Goal: Obtain resource: Obtain resource

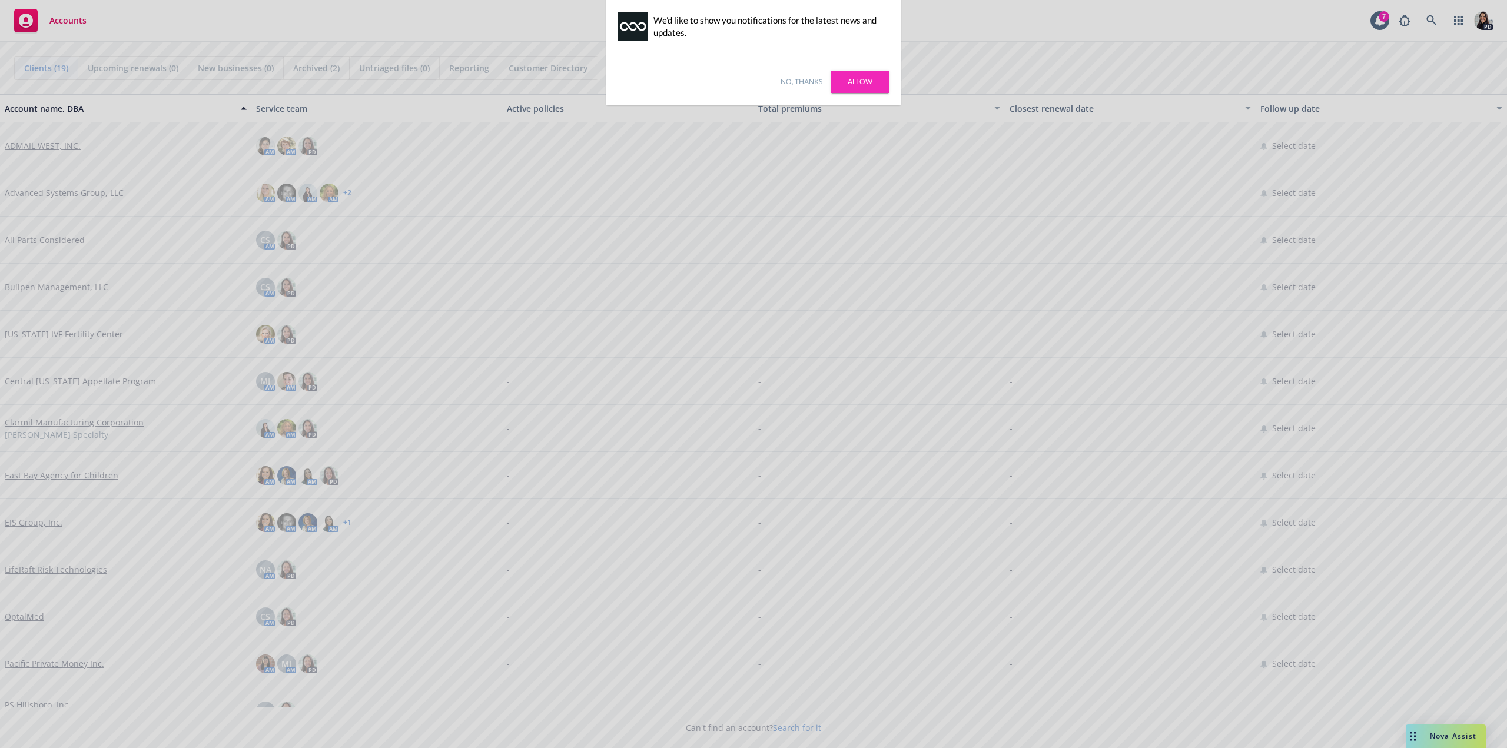
click at [875, 84] on link "Allow" at bounding box center [860, 82] width 58 height 22
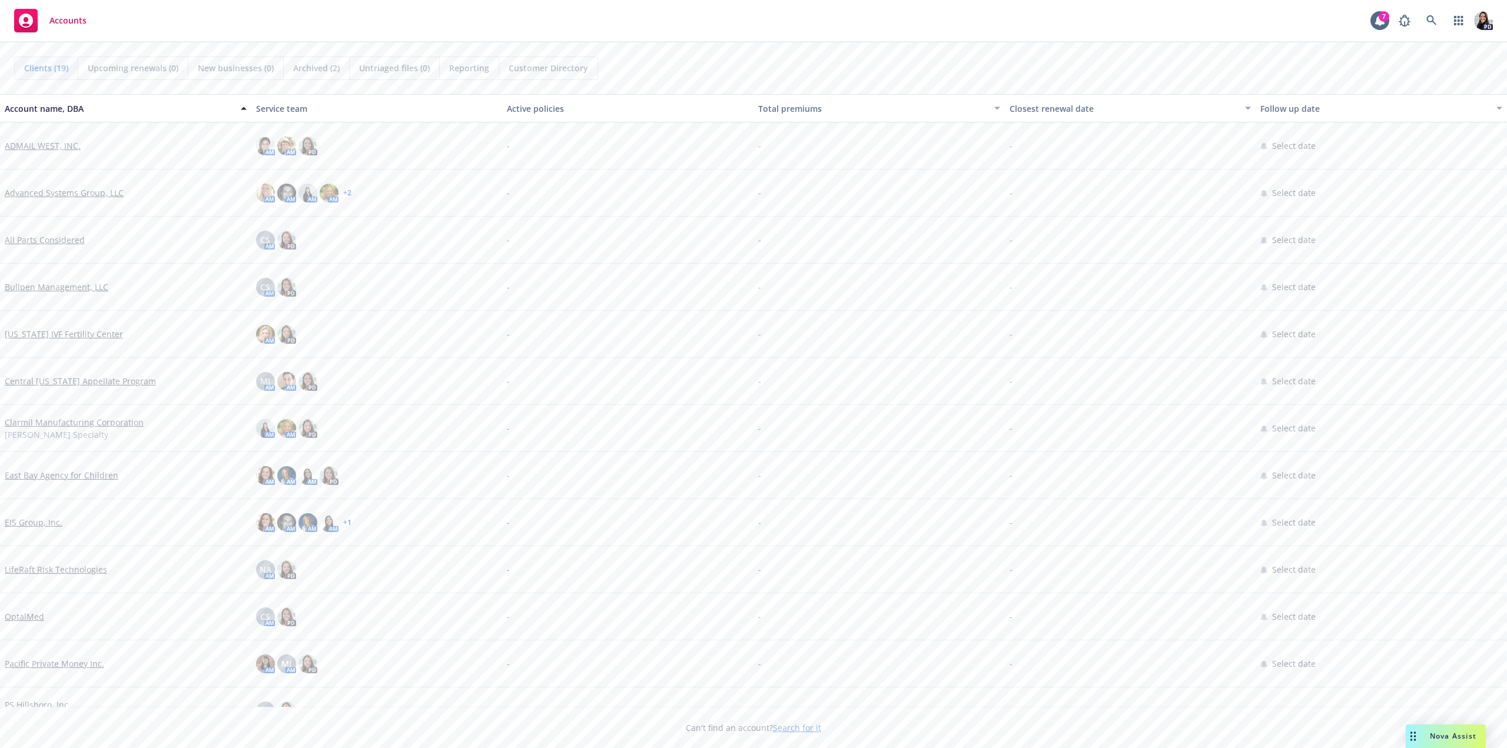
scroll to position [294, 0]
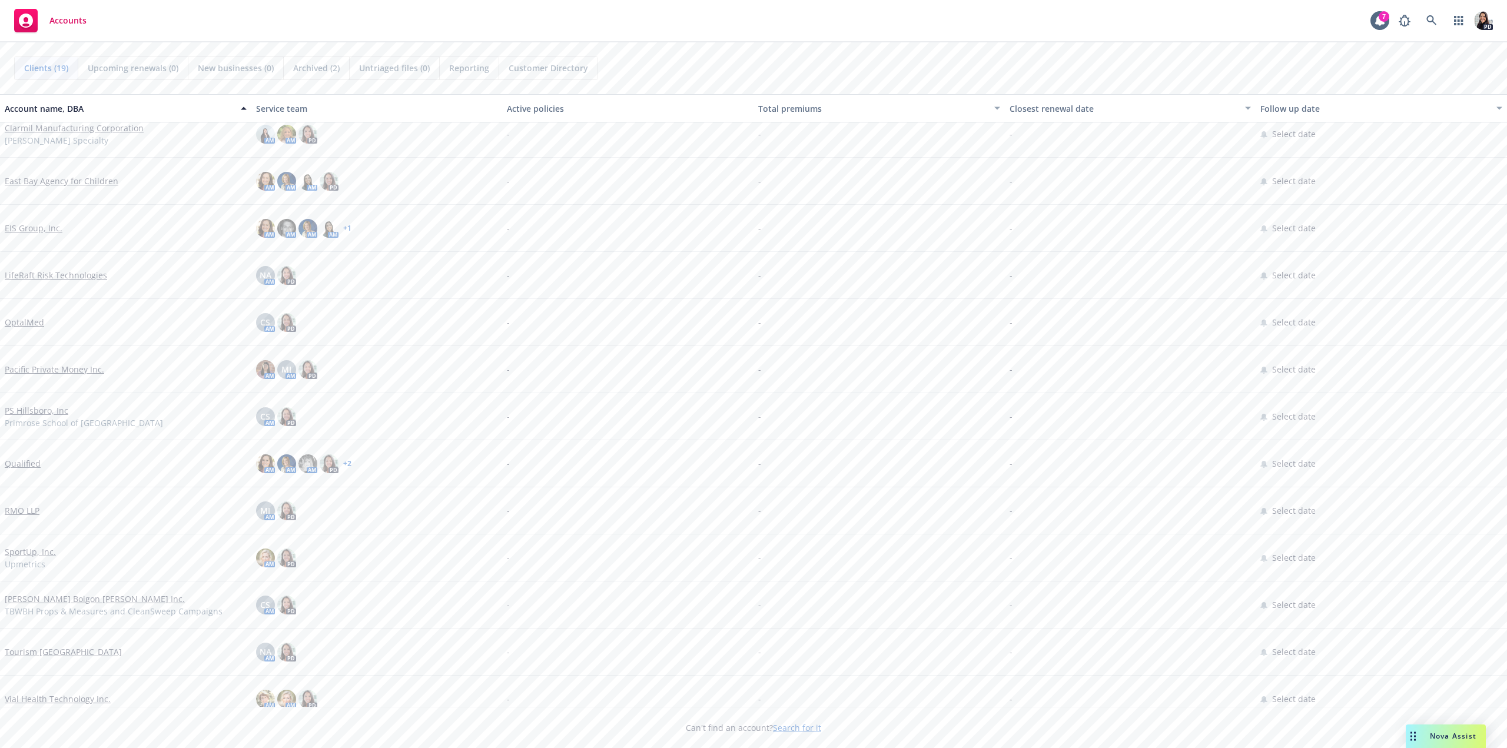
click at [29, 464] on link "Qualified" at bounding box center [23, 463] width 36 height 12
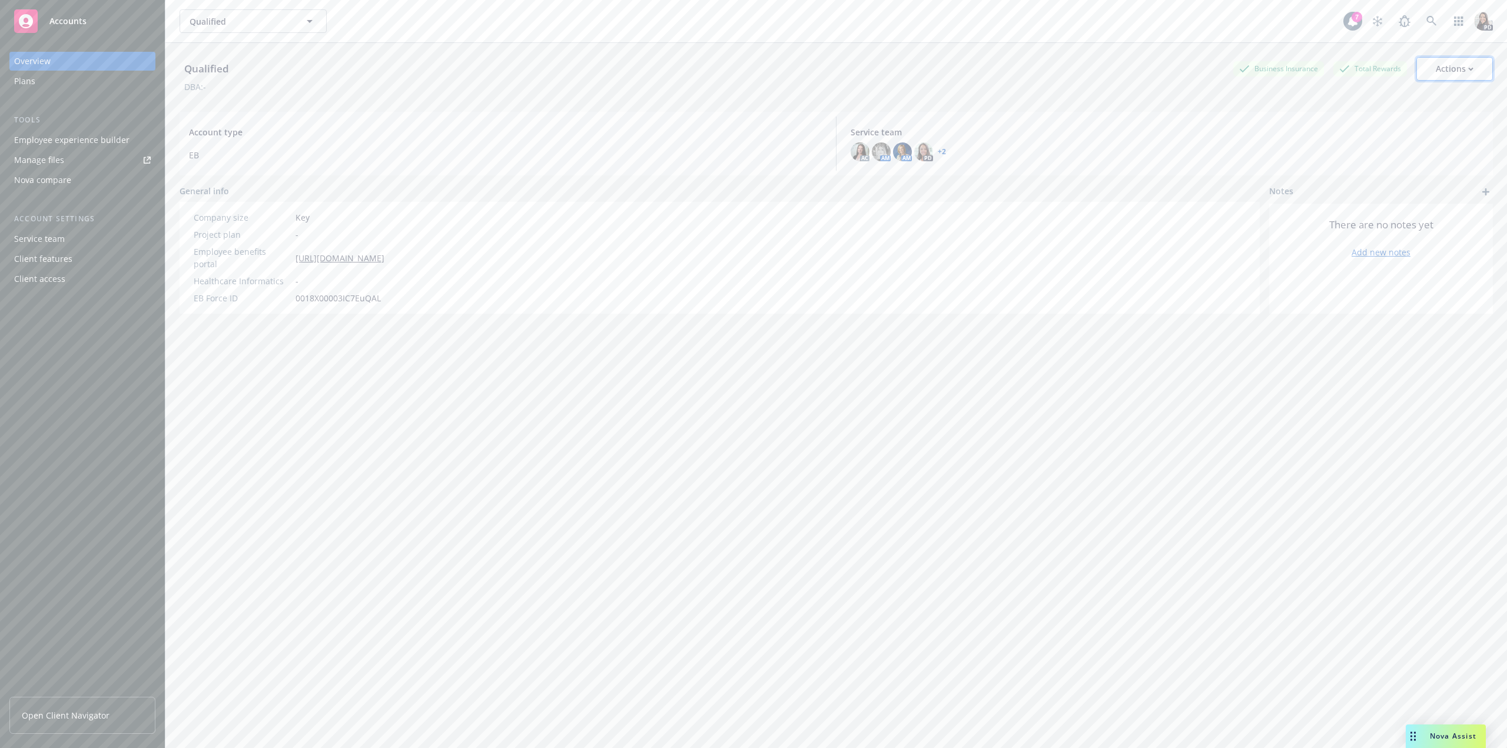
click at [1437, 64] on div "Actions" at bounding box center [1455, 69] width 38 height 22
click at [49, 278] on div "Client access" at bounding box center [39, 279] width 51 height 19
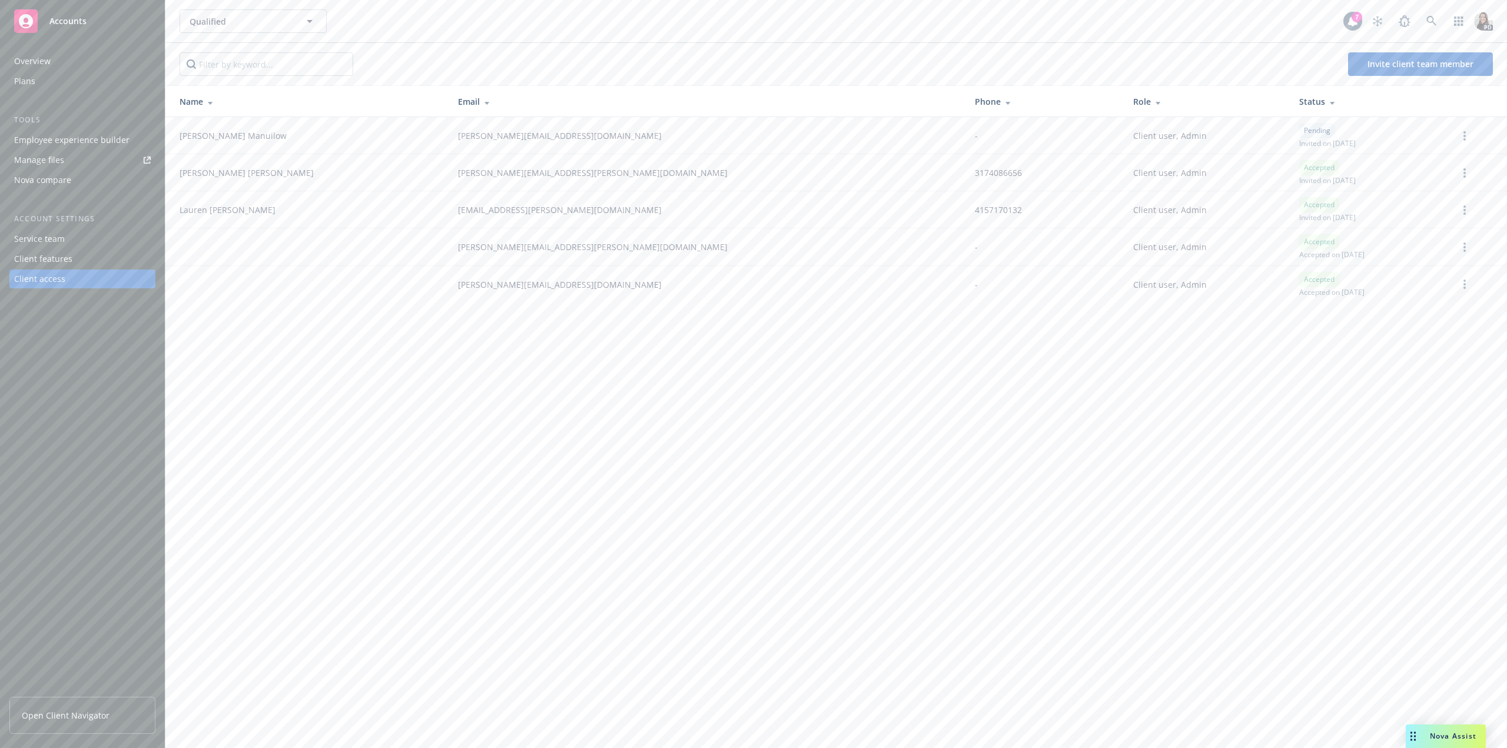
click at [47, 263] on div "Client features" at bounding box center [43, 259] width 58 height 19
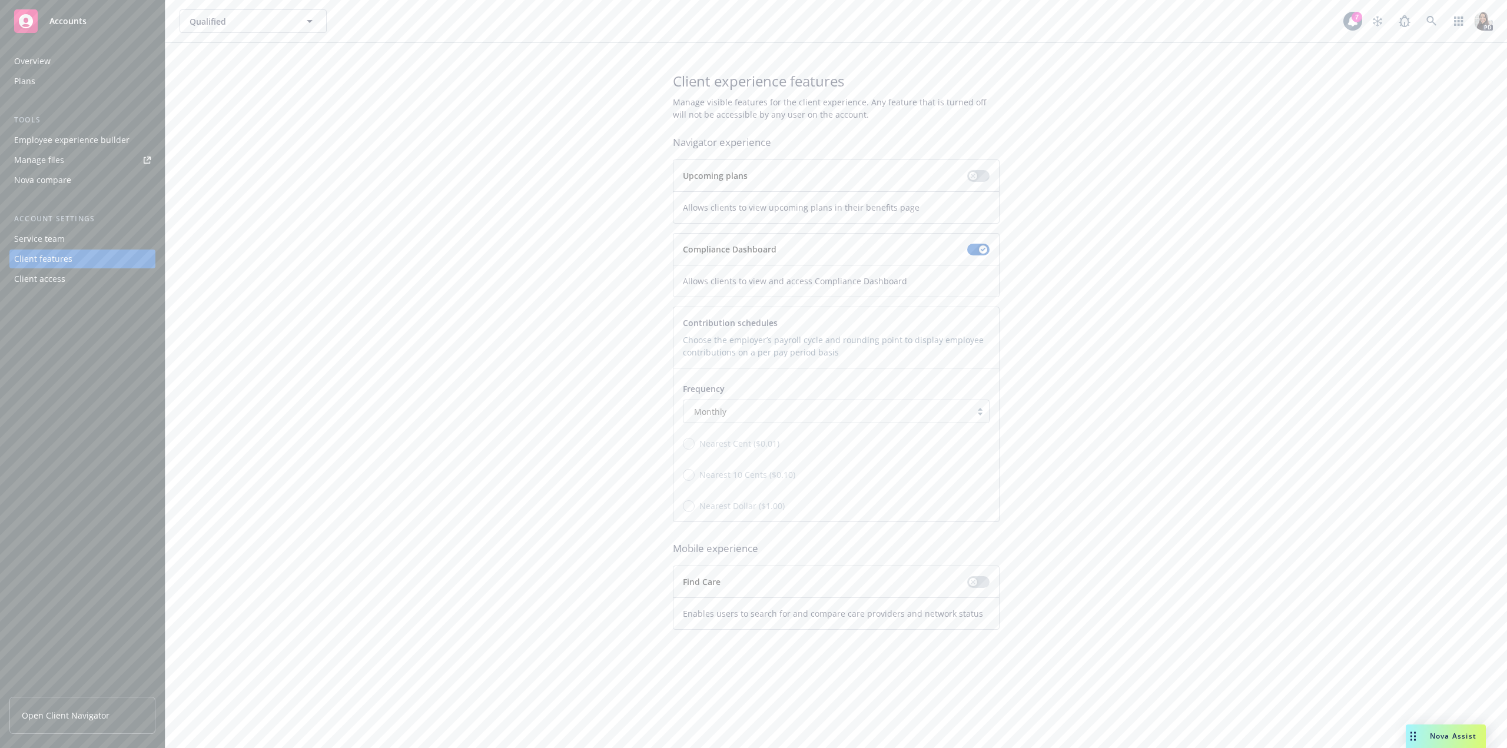
click at [46, 243] on div "Service team" at bounding box center [39, 239] width 51 height 19
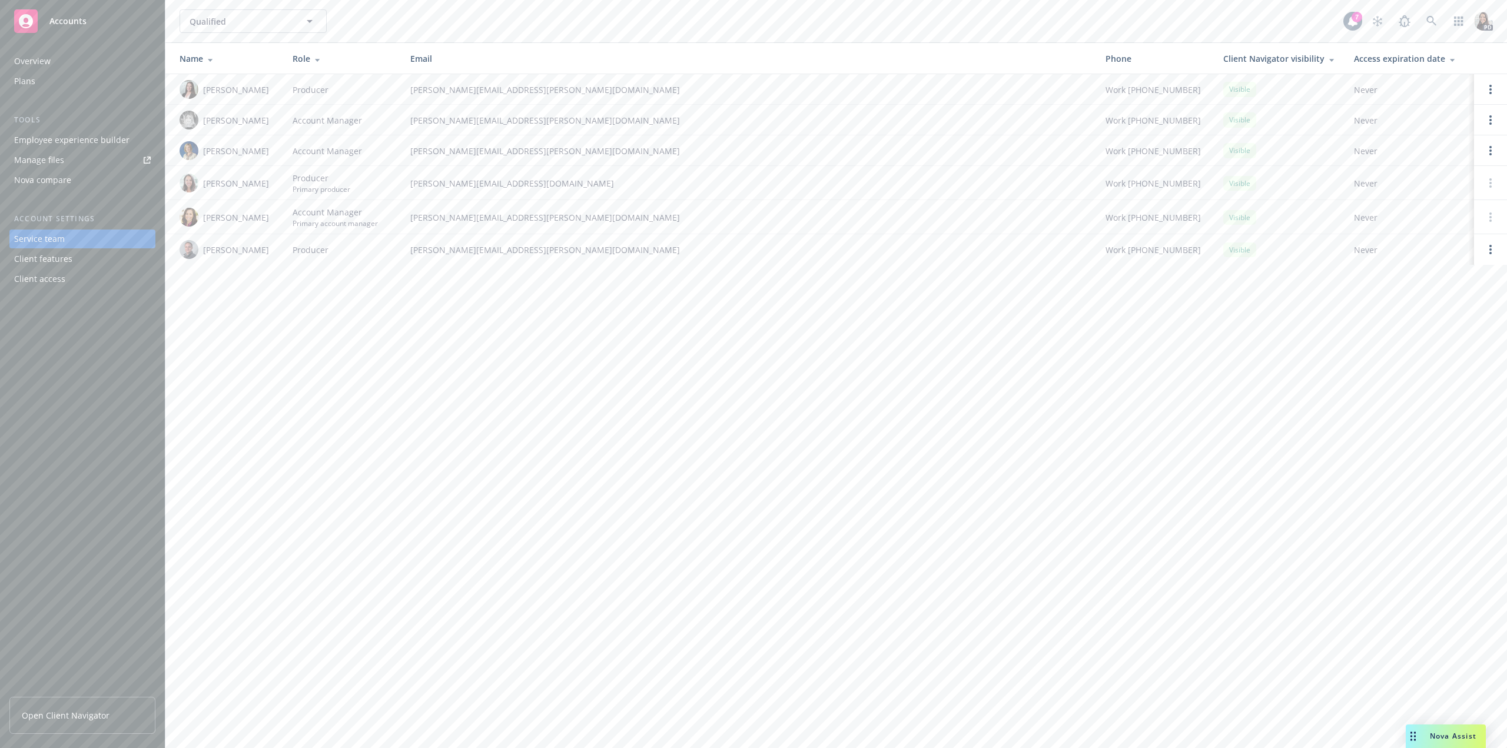
click at [51, 140] on div "Employee experience builder" at bounding box center [71, 140] width 115 height 19
click at [69, 59] on div "Overview" at bounding box center [82, 61] width 137 height 19
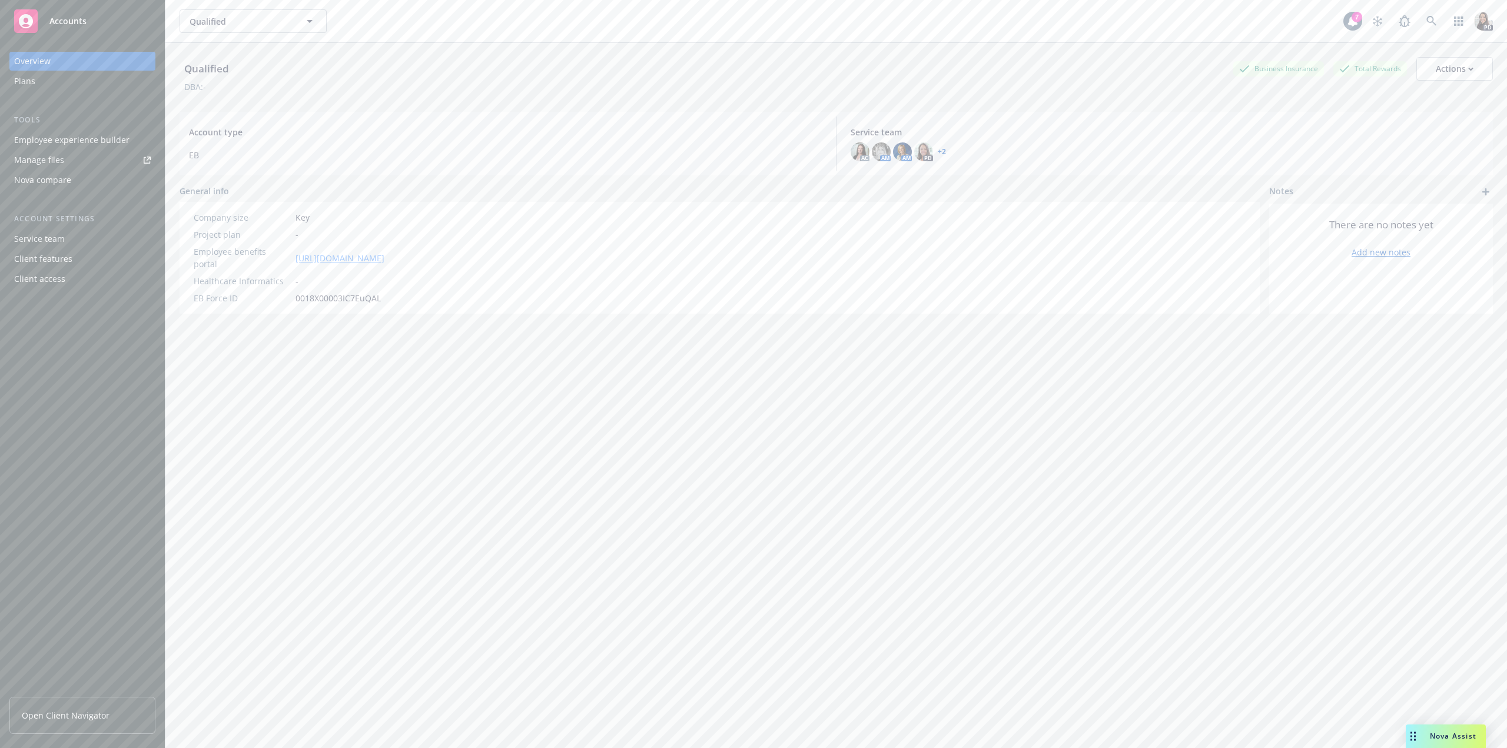
click at [384, 252] on link "[URL][DOMAIN_NAME]" at bounding box center [339, 258] width 89 height 12
click at [1476, 24] on img at bounding box center [1483, 21] width 19 height 19
click at [1475, 23] on img at bounding box center [1483, 21] width 19 height 19
click at [1455, 22] on link "button" at bounding box center [1459, 21] width 24 height 24
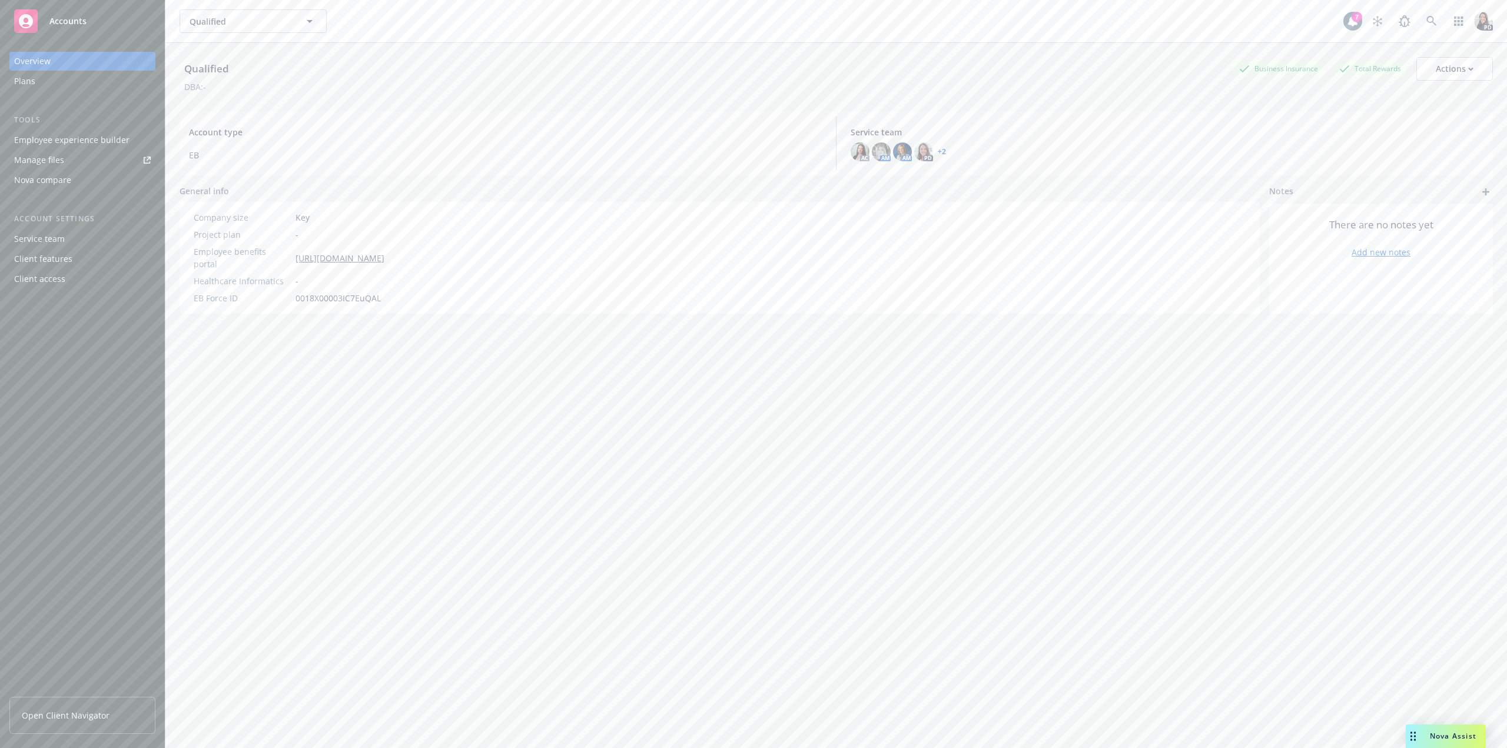
click at [65, 14] on div "Accounts" at bounding box center [82, 21] width 137 height 24
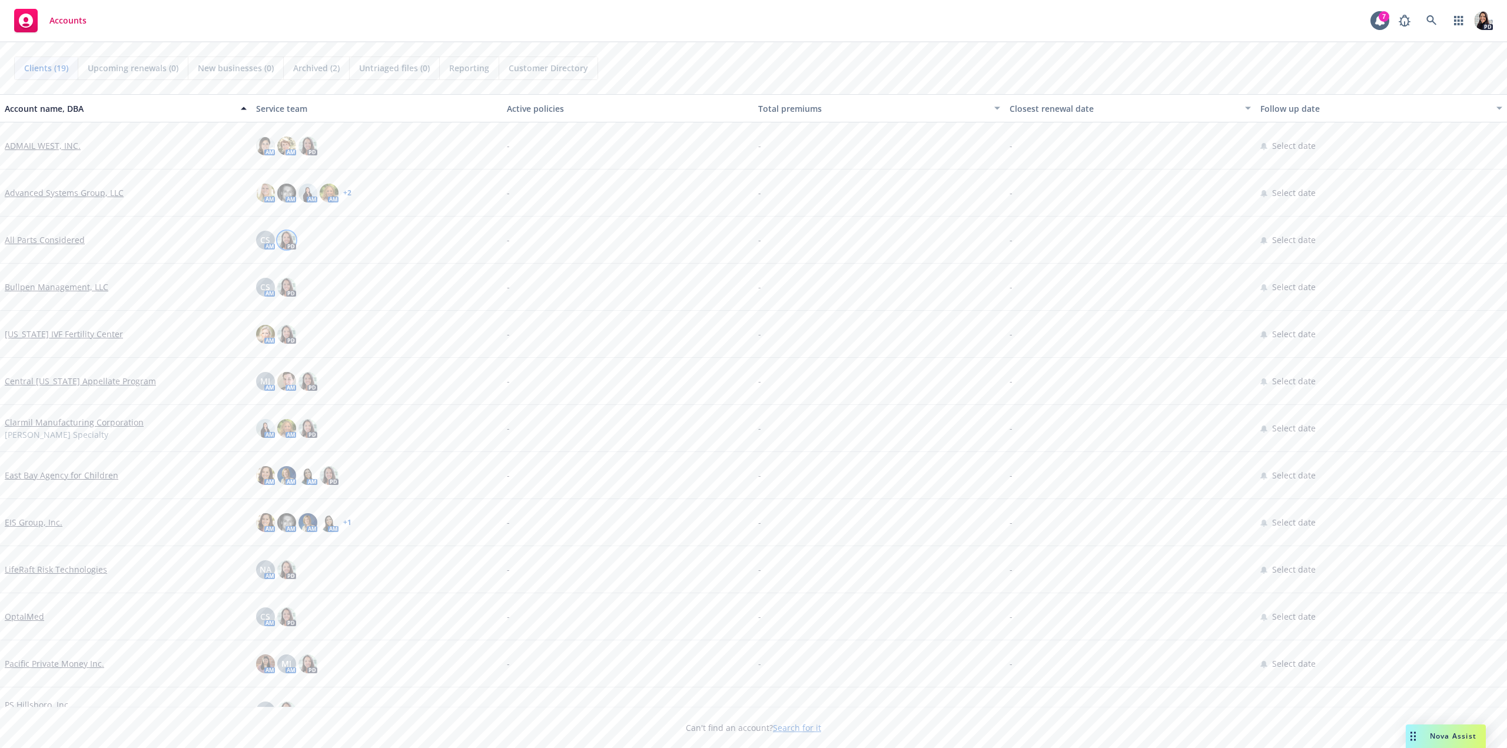
click at [287, 238] on img at bounding box center [286, 240] width 19 height 19
click at [287, 239] on img at bounding box center [286, 240] width 19 height 19
click at [921, 476] on div "-" at bounding box center [878, 475] width 251 height 47
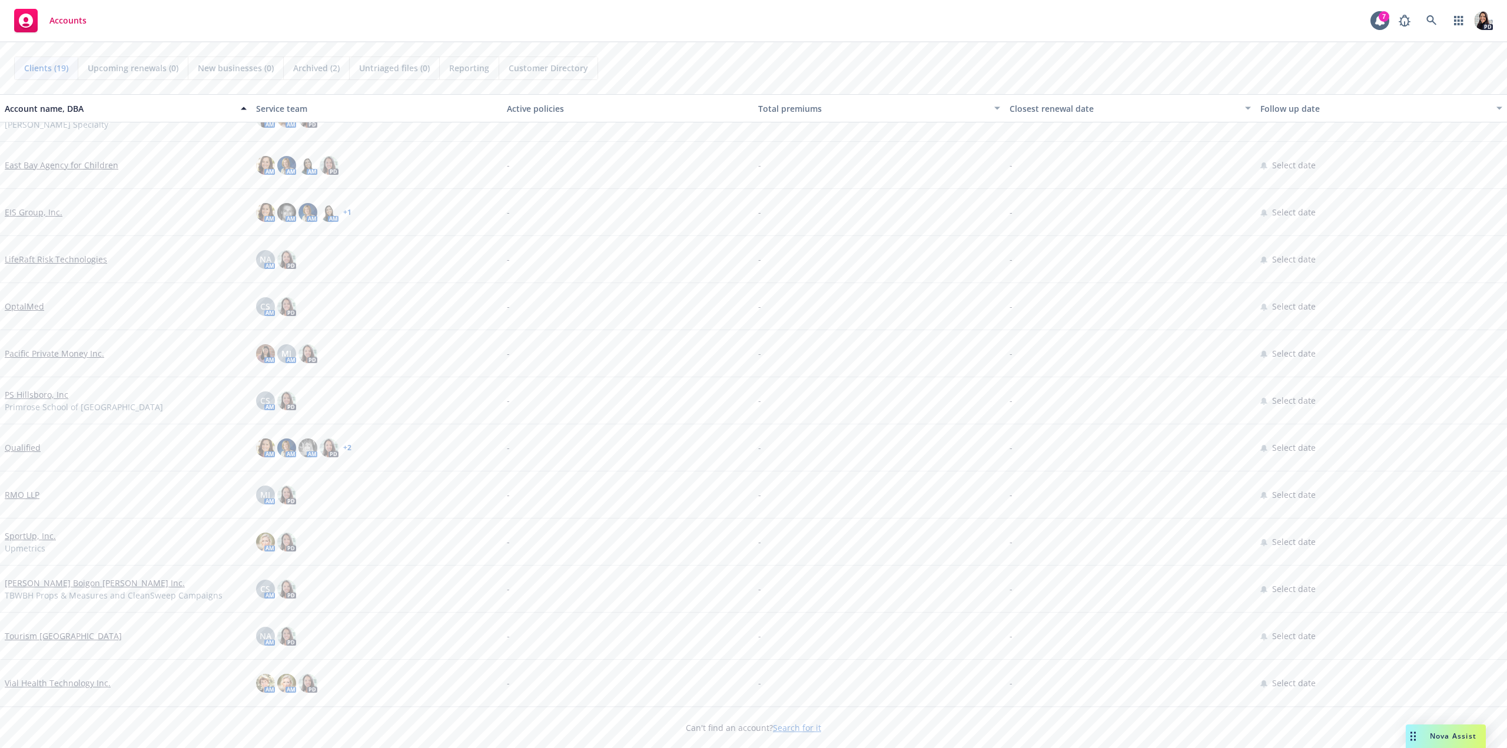
click at [9, 447] on link "Qualified" at bounding box center [23, 447] width 36 height 12
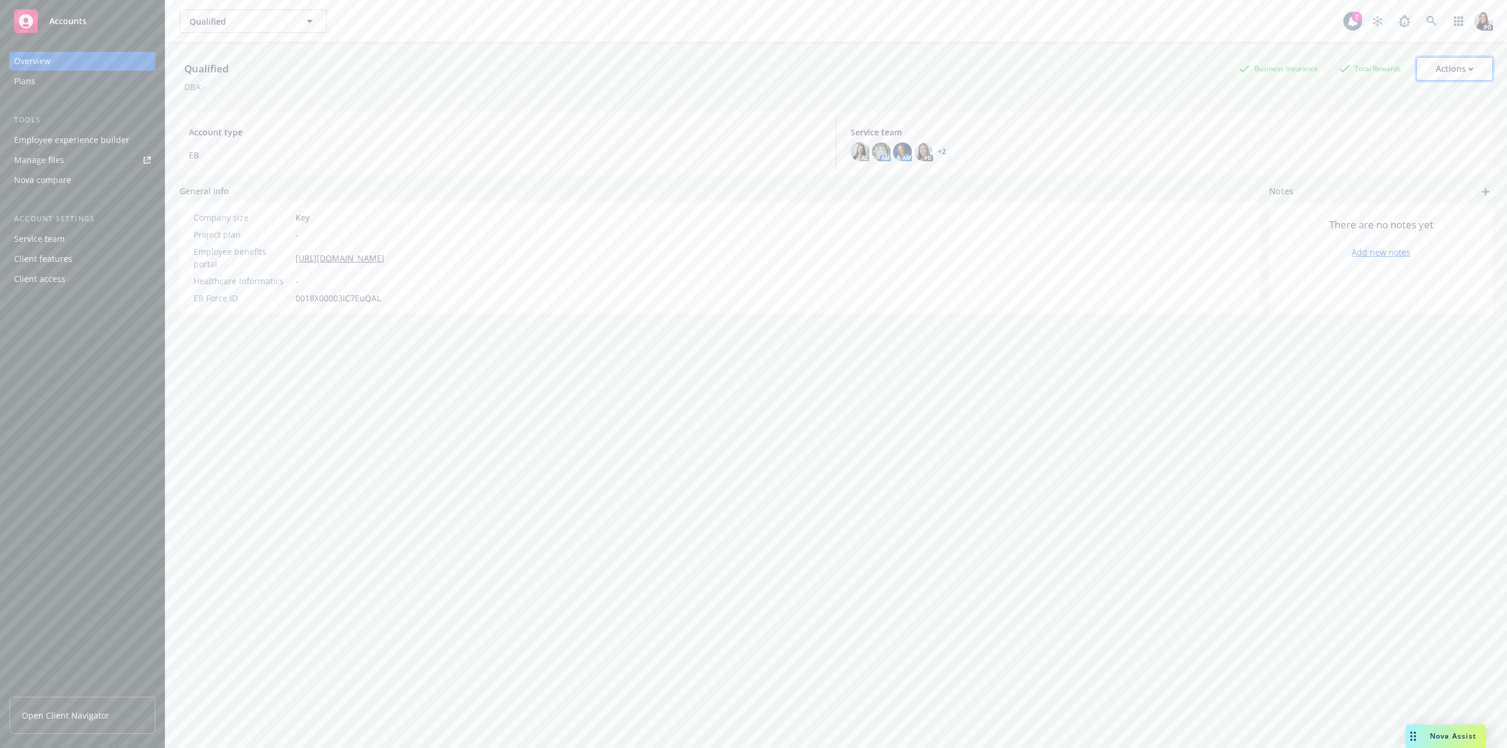
click at [1472, 70] on button "Actions" at bounding box center [1454, 69] width 77 height 24
click at [1454, 22] on icon "button" at bounding box center [1458, 20] width 9 height 9
click at [1457, 26] on link "button" at bounding box center [1459, 21] width 24 height 24
click at [1336, 58] on span "Manage invoices" at bounding box center [1331, 56] width 55 height 7
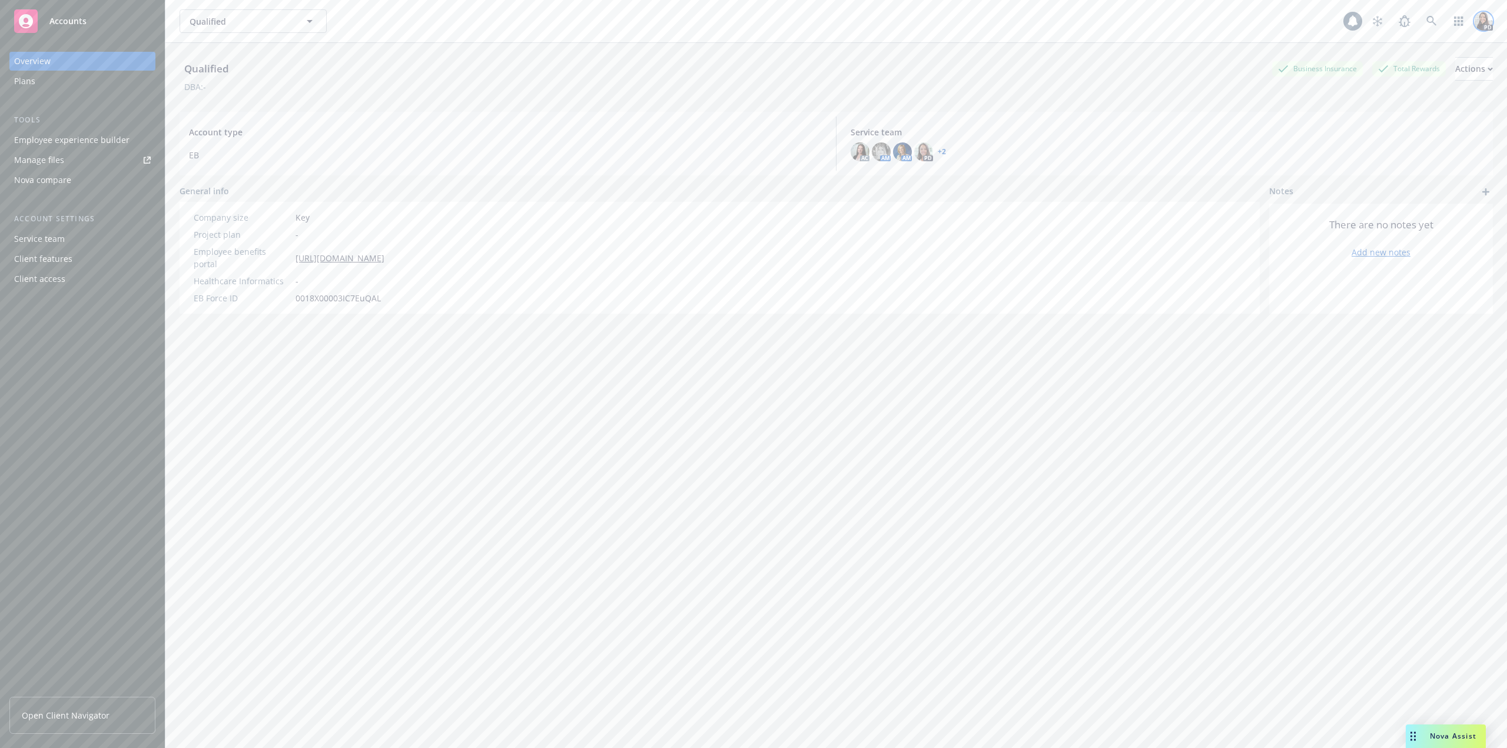
drag, startPoint x: 0, startPoint y: 0, endPoint x: 1472, endPoint y: 23, distance: 1472.3
click at [1474, 23] on img at bounding box center [1483, 21] width 19 height 19
click at [1360, 176] on link "Log out" at bounding box center [1400, 184] width 168 height 24
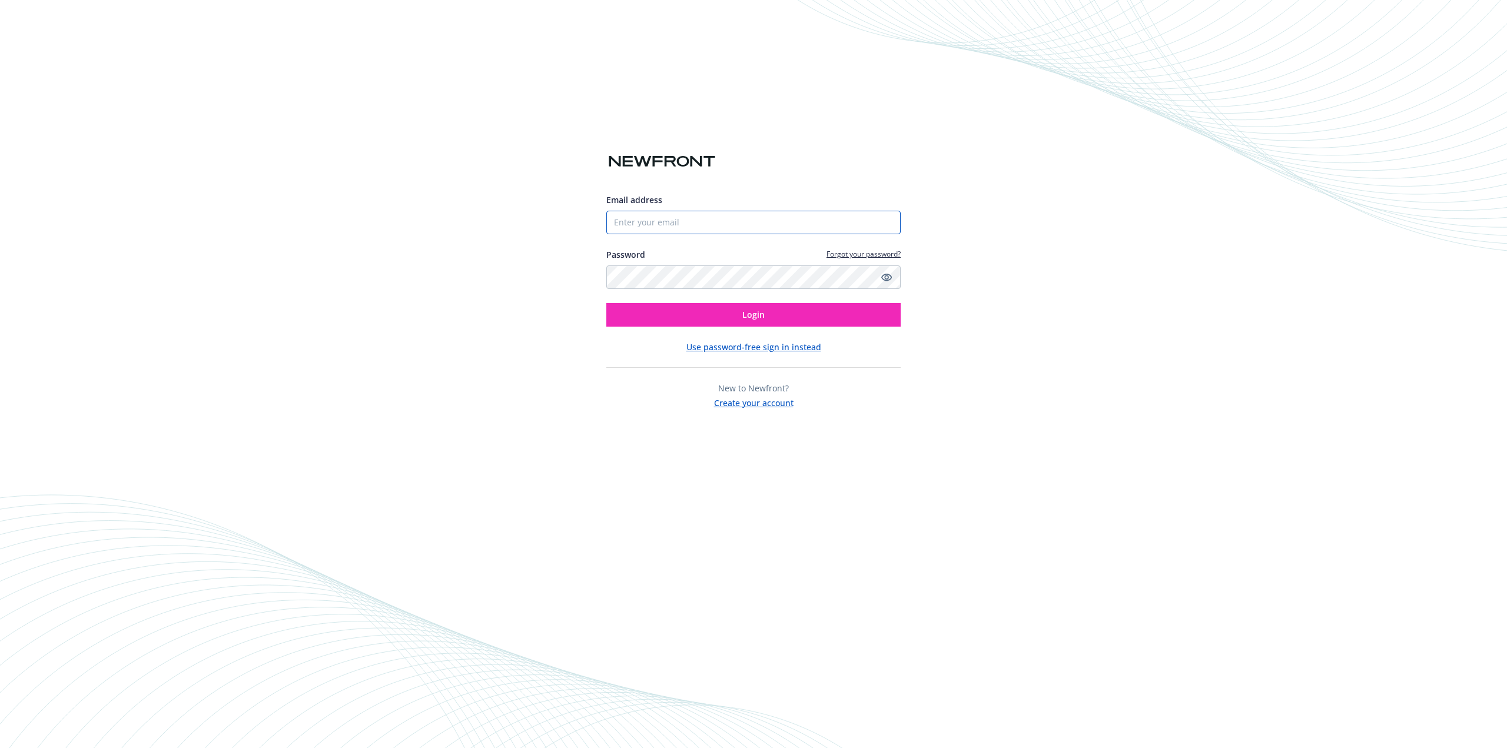
click at [724, 223] on input "Email address" at bounding box center [753, 223] width 294 height 24
type input "emily.sugars@newfront.com"
click at [606, 303] on button "Login" at bounding box center [753, 315] width 294 height 24
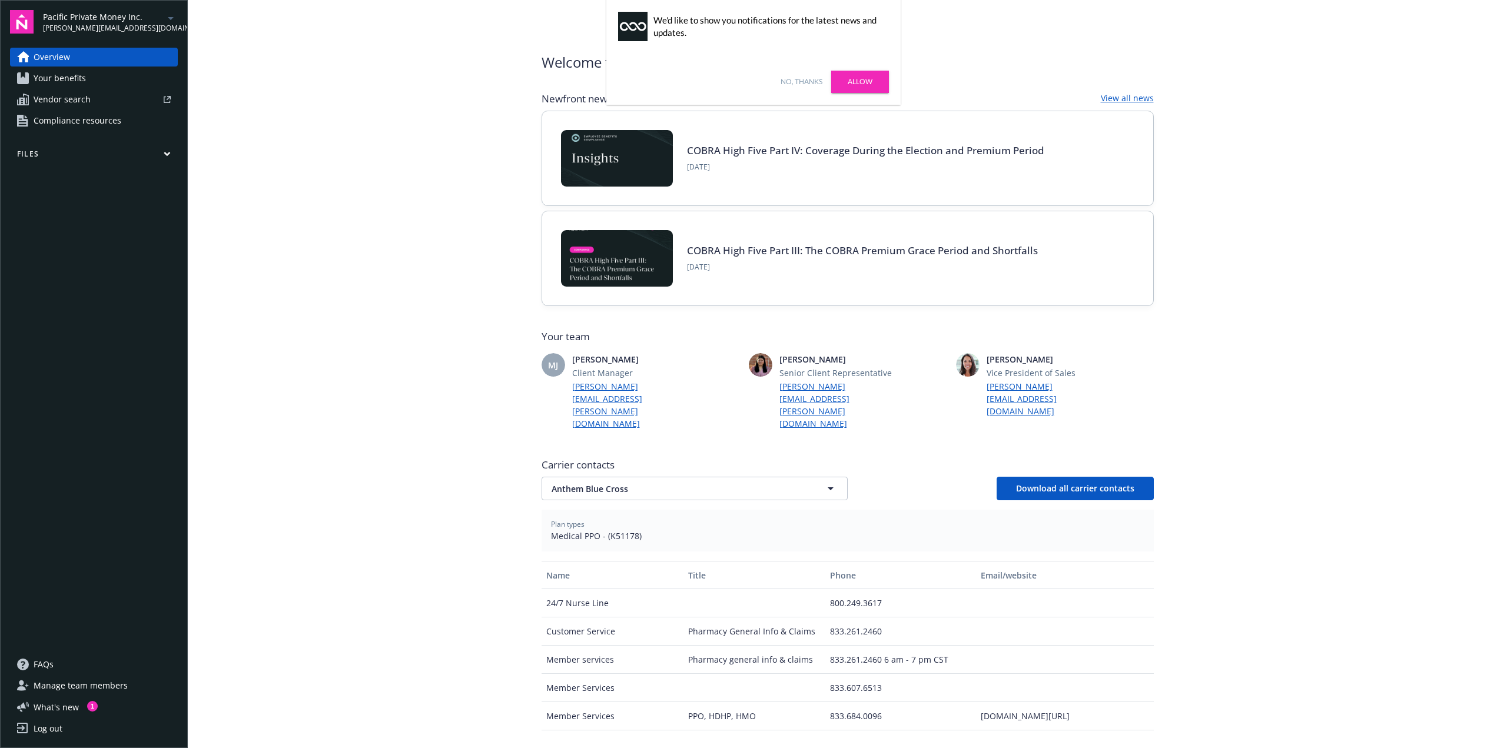
click at [863, 78] on link "Allow" at bounding box center [860, 82] width 58 height 22
click at [172, 20] on icon "arrowDropDown" at bounding box center [171, 18] width 14 height 14
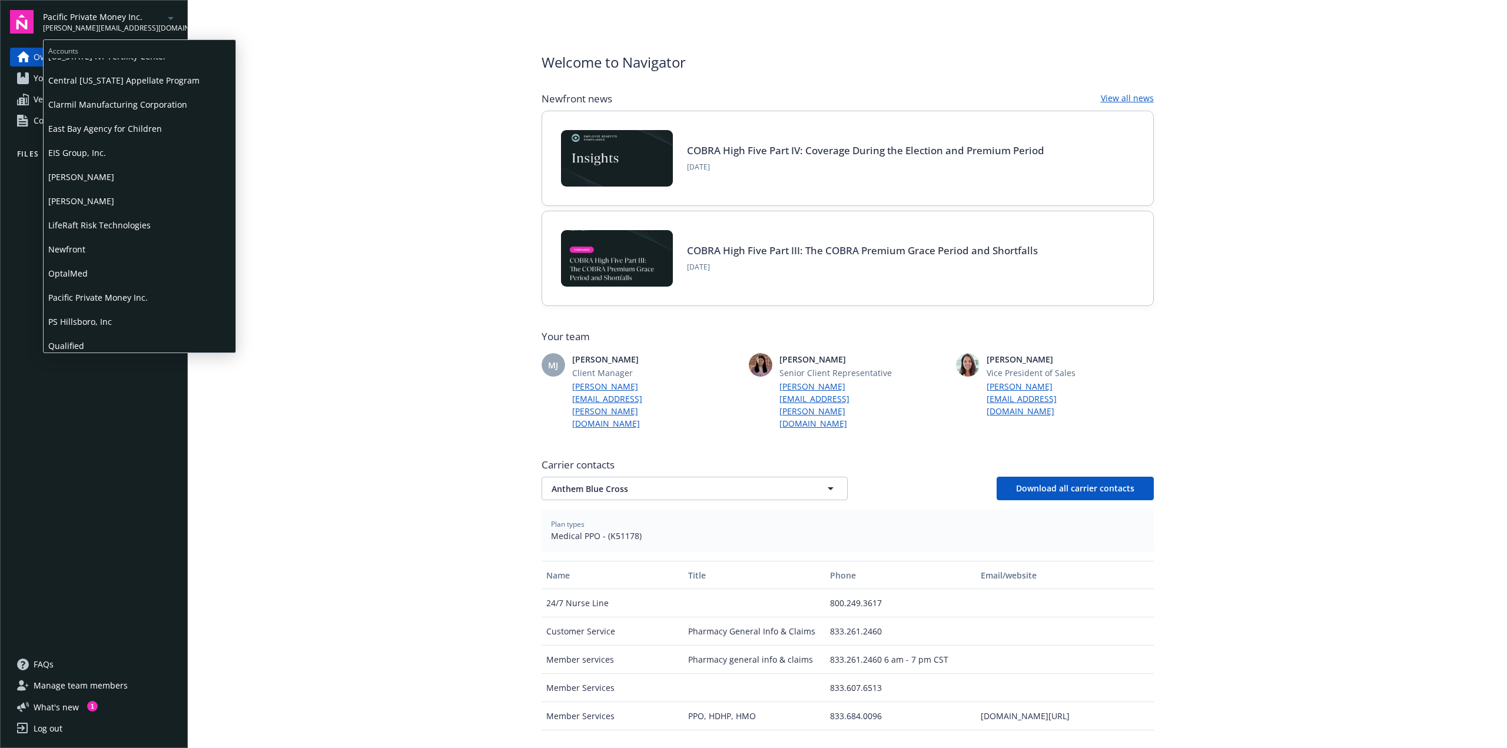
scroll to position [285, 0]
click at [89, 224] on span "Qualified" at bounding box center [139, 220] width 182 height 24
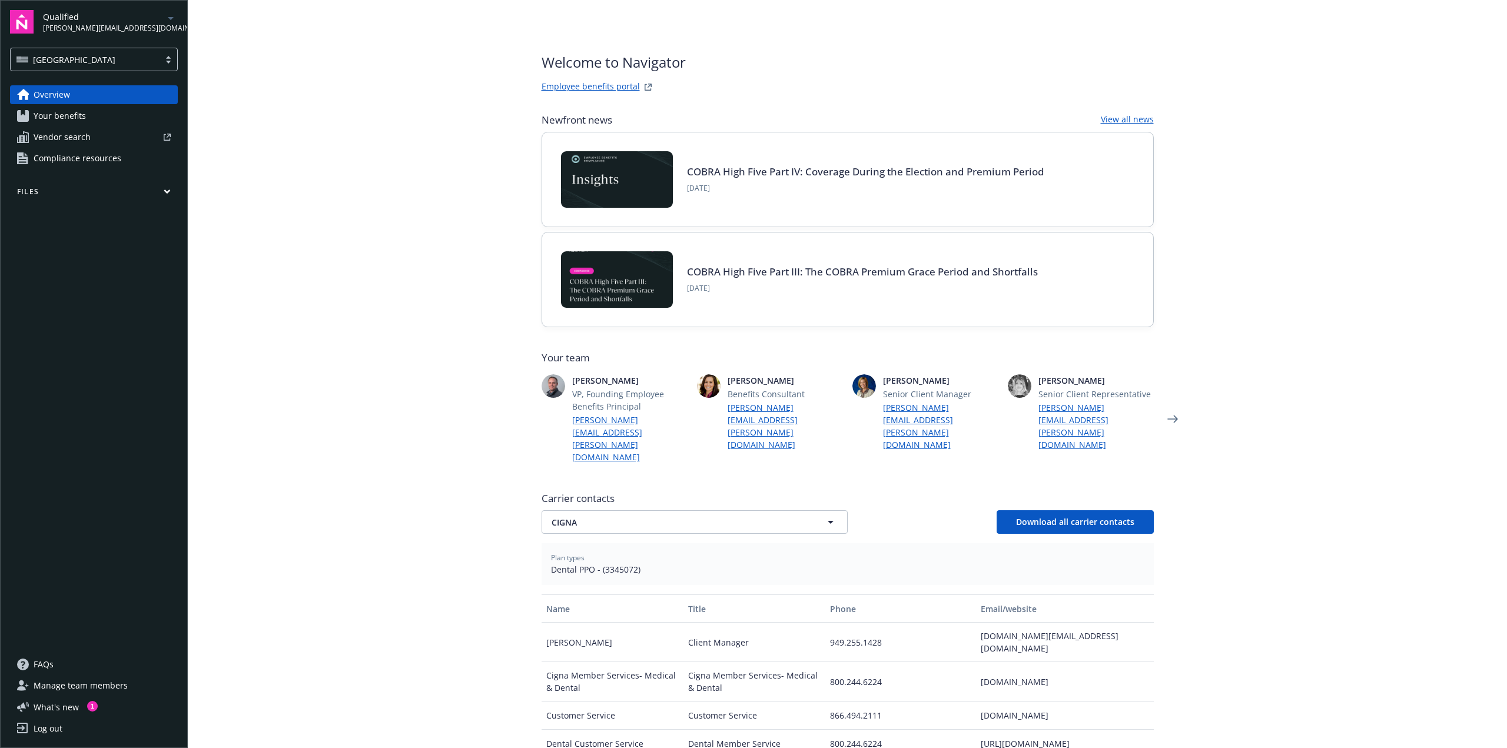
click at [51, 117] on span "Your benefits" at bounding box center [60, 116] width 52 height 19
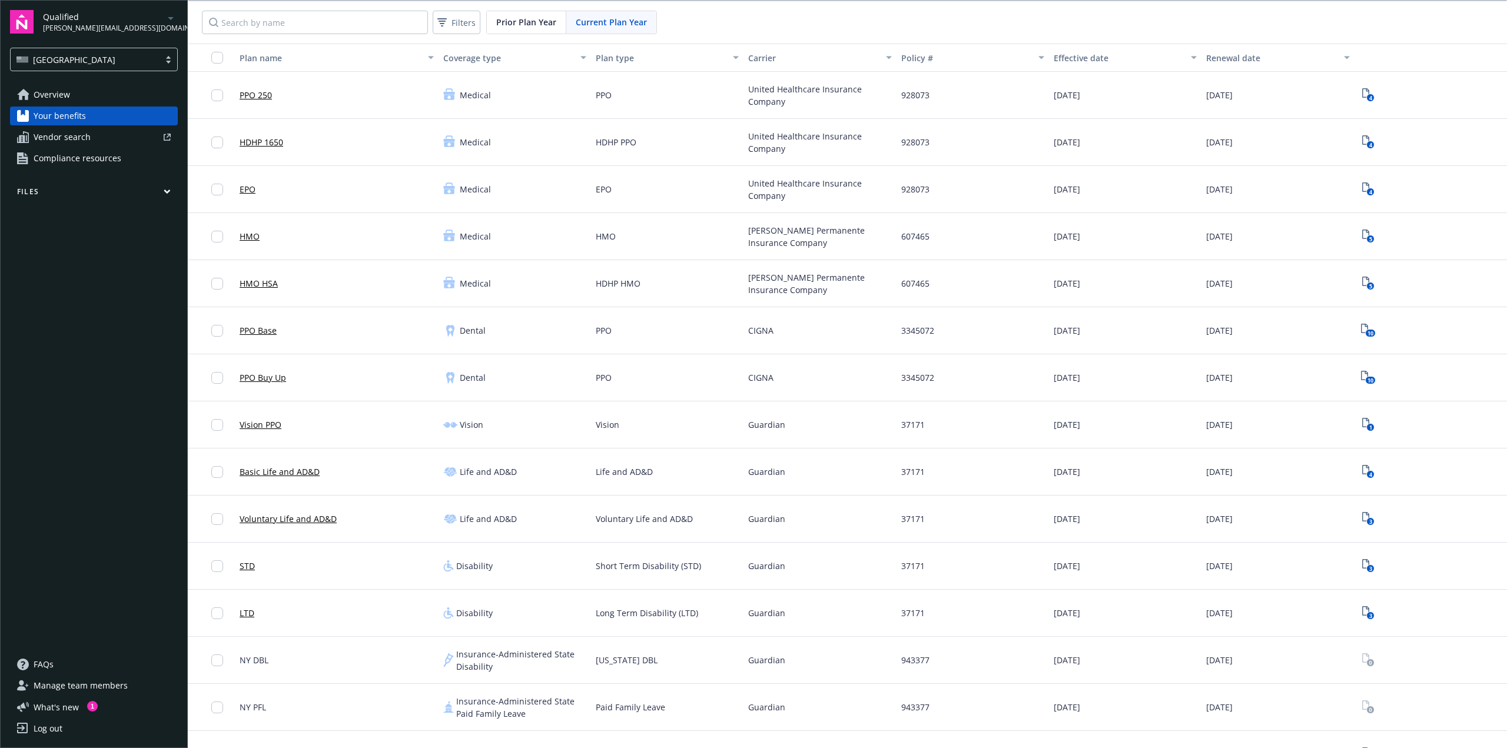
click at [64, 192] on button "Files" at bounding box center [94, 194] width 168 height 15
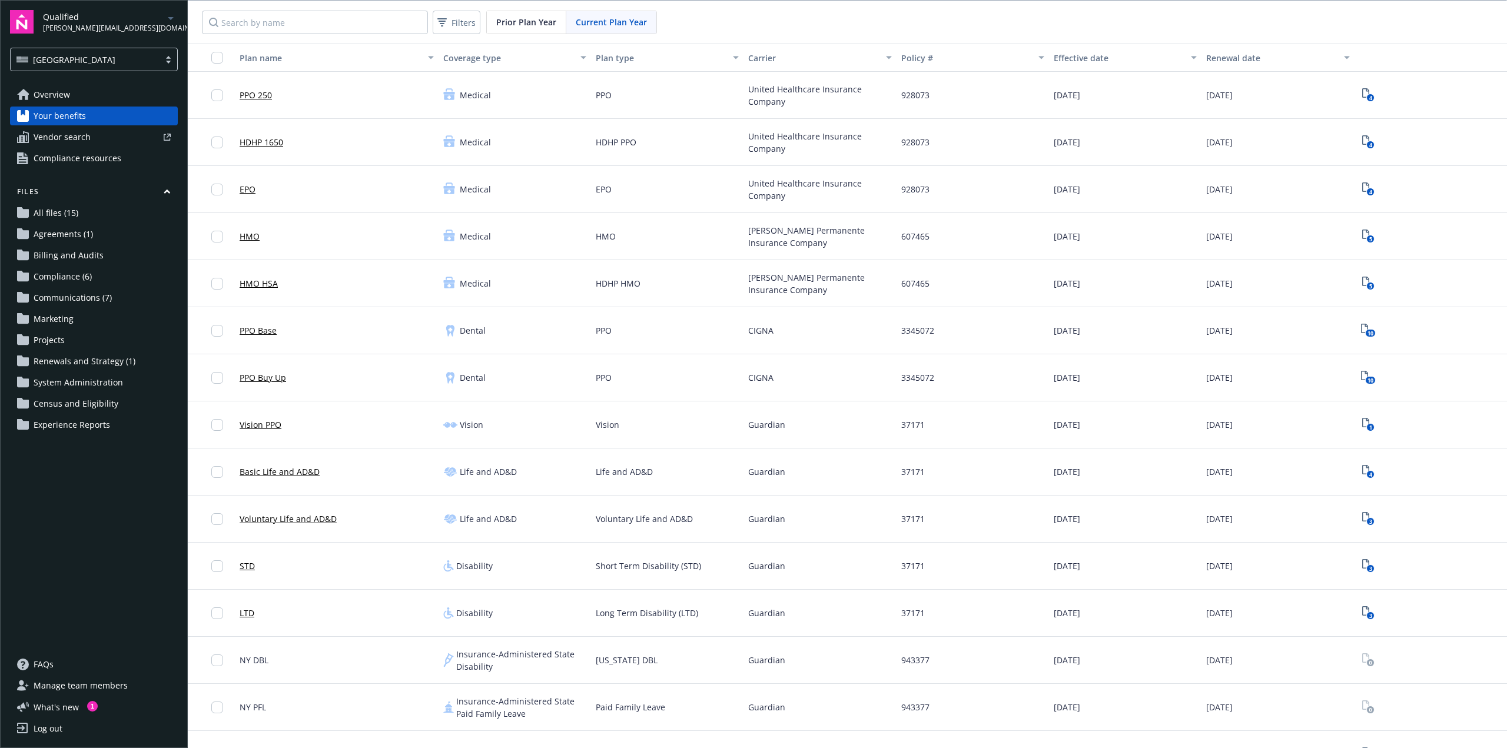
click at [69, 381] on span "System Administration" at bounding box center [78, 382] width 89 height 19
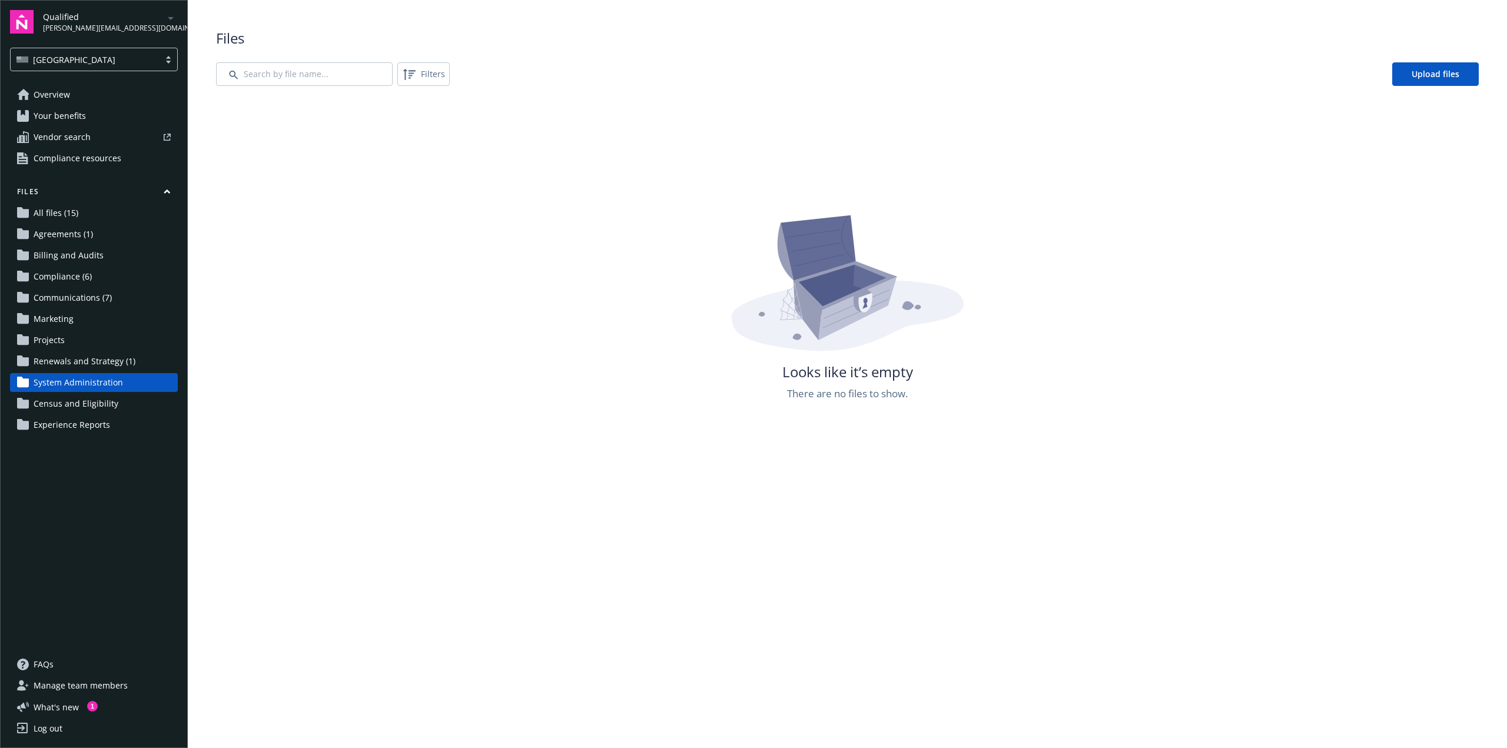
click at [64, 365] on span "Renewals and Strategy (1)" at bounding box center [85, 361] width 102 height 19
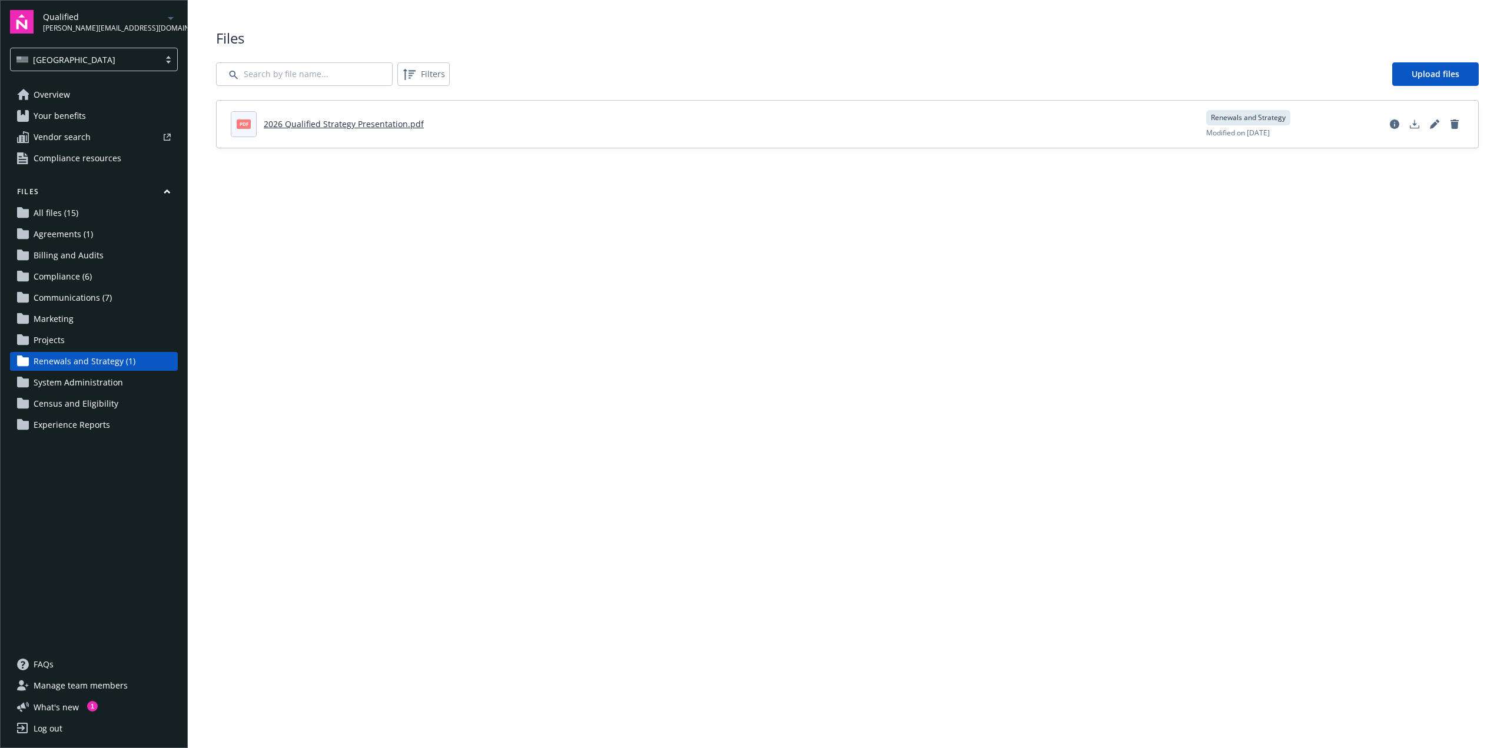
click at [57, 343] on span "Projects" at bounding box center [49, 340] width 31 height 19
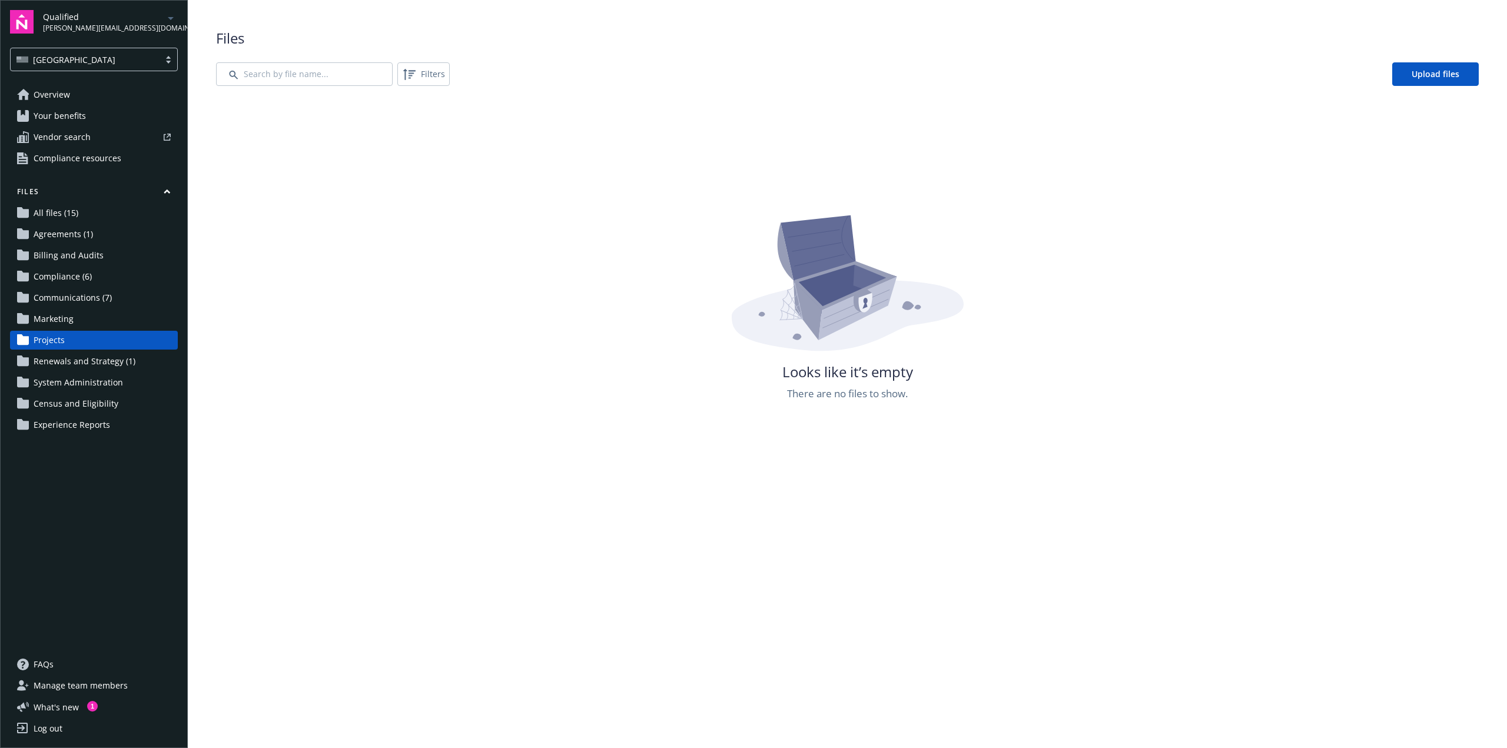
click at [51, 325] on span "Marketing" at bounding box center [54, 319] width 40 height 19
click at [58, 298] on span "Communications (7)" at bounding box center [73, 297] width 78 height 19
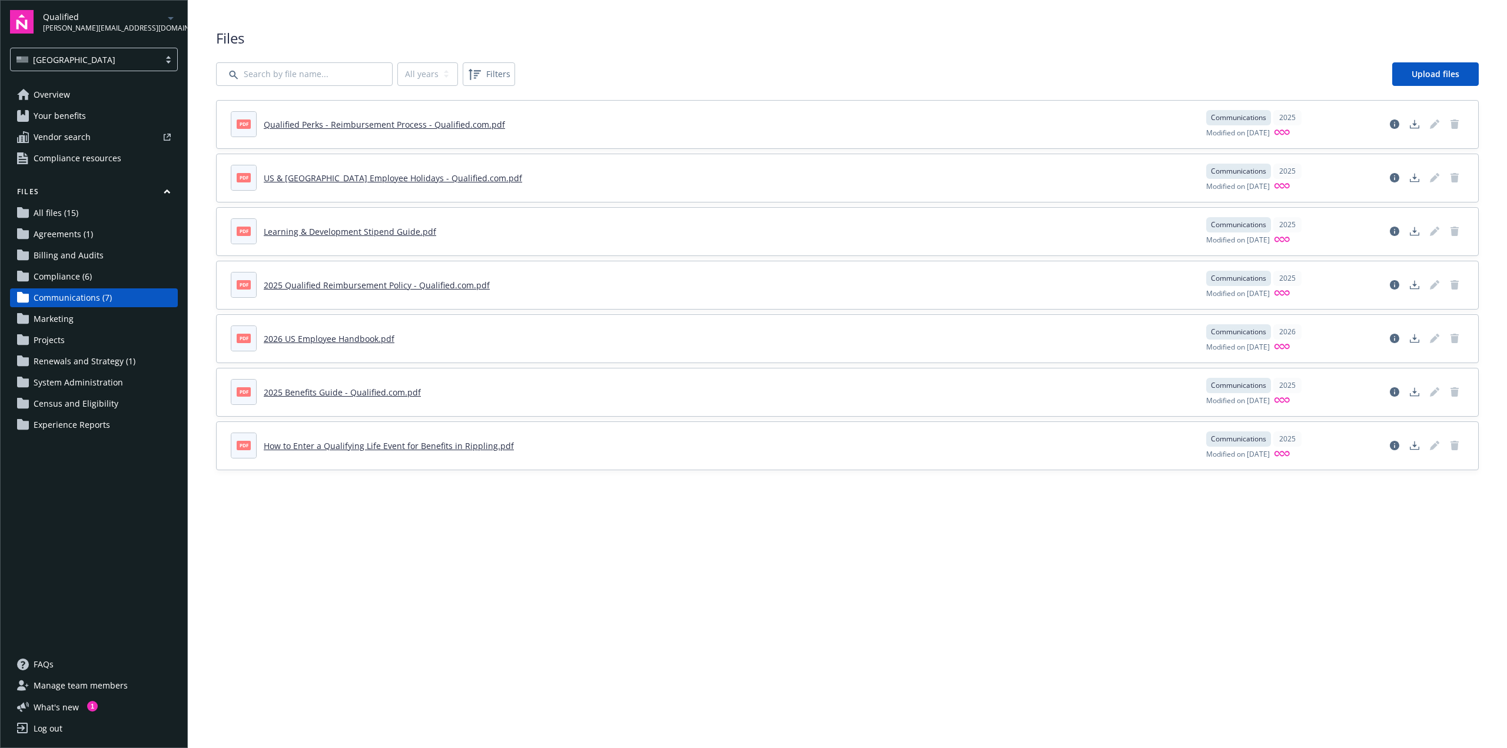
click at [59, 277] on span "Compliance (6)" at bounding box center [63, 276] width 58 height 19
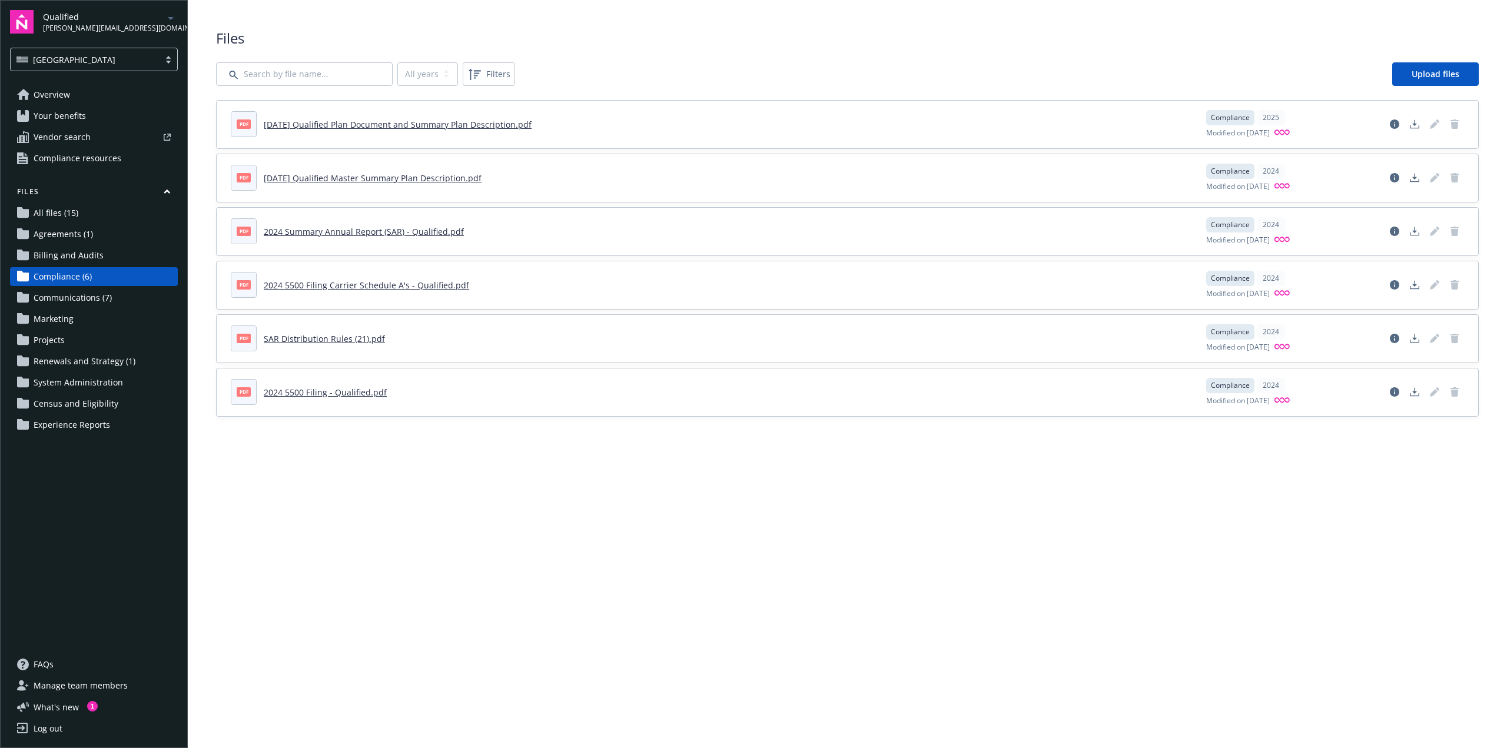
click at [61, 235] on span "Agreements (1)" at bounding box center [63, 234] width 59 height 19
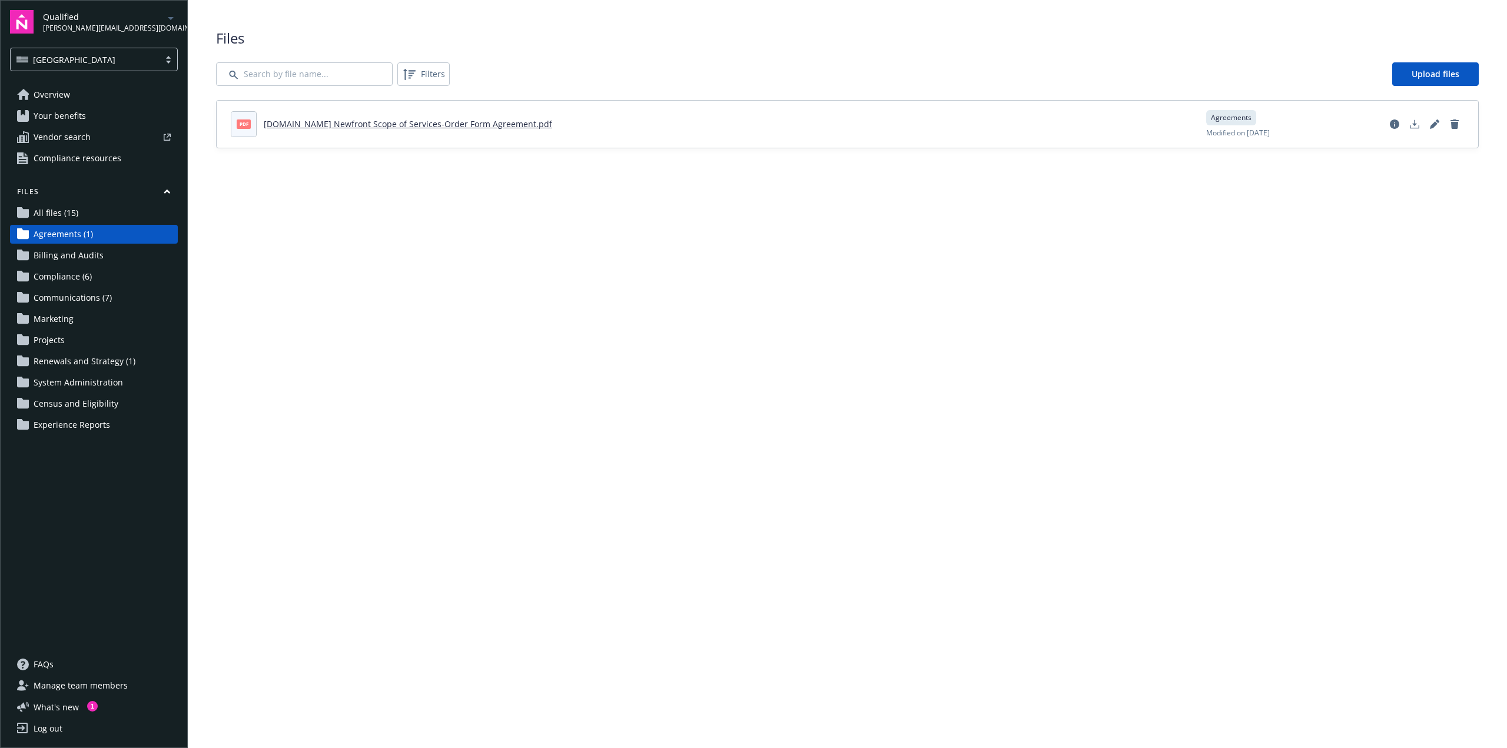
click at [482, 123] on link "Qualified.com Newfront Scope of Services-Order Form Agreement.pdf" at bounding box center [408, 123] width 288 height 11
drag, startPoint x: 572, startPoint y: 130, endPoint x: 432, endPoint y: 125, distance: 140.2
click at [408, 125] on header "pdf Qualified.com Newfront Scope of Services-Order Form Agreement.pdf" at bounding box center [711, 124] width 961 height 26
